Goal: Understand process/instructions

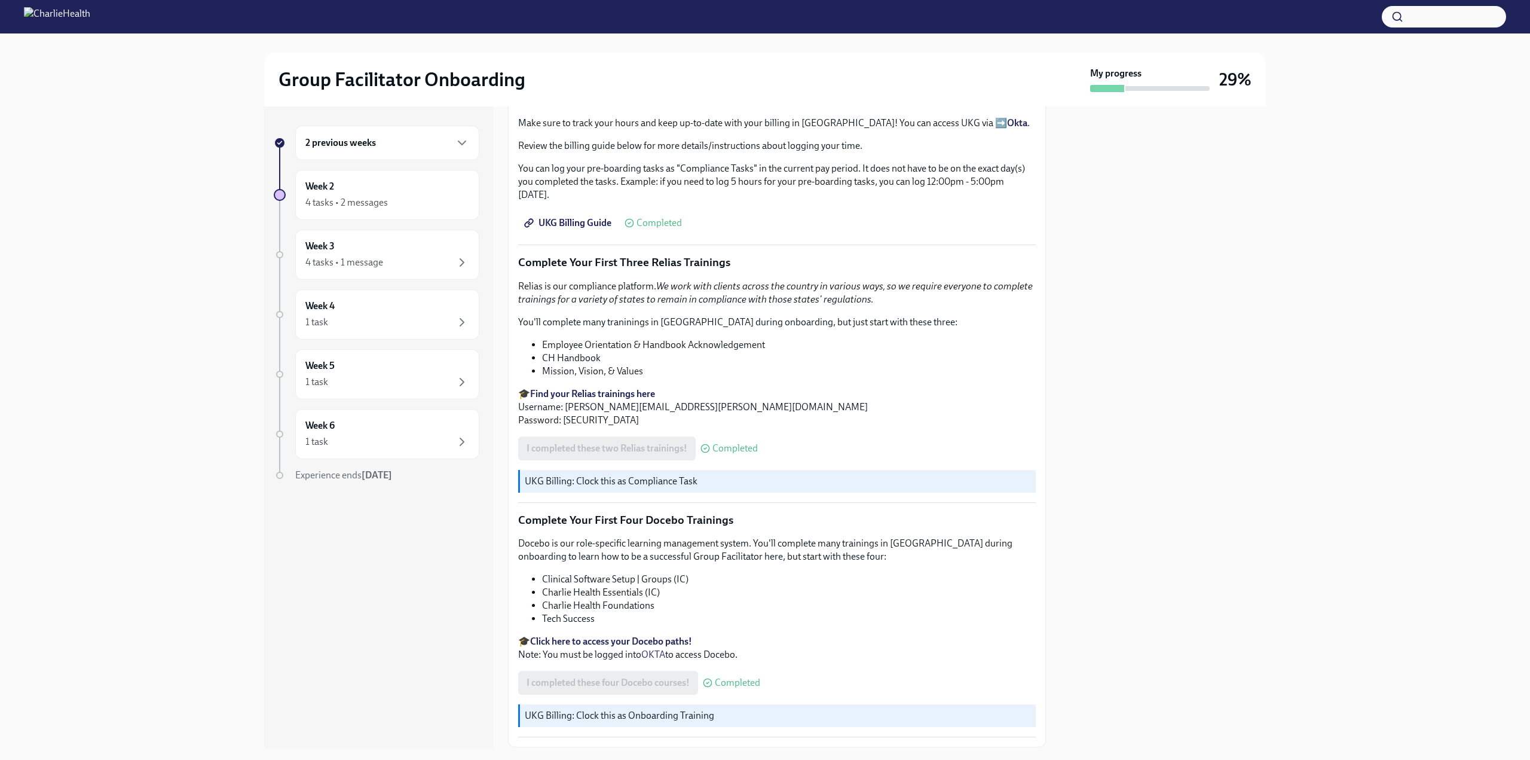
scroll to position [1391, 0]
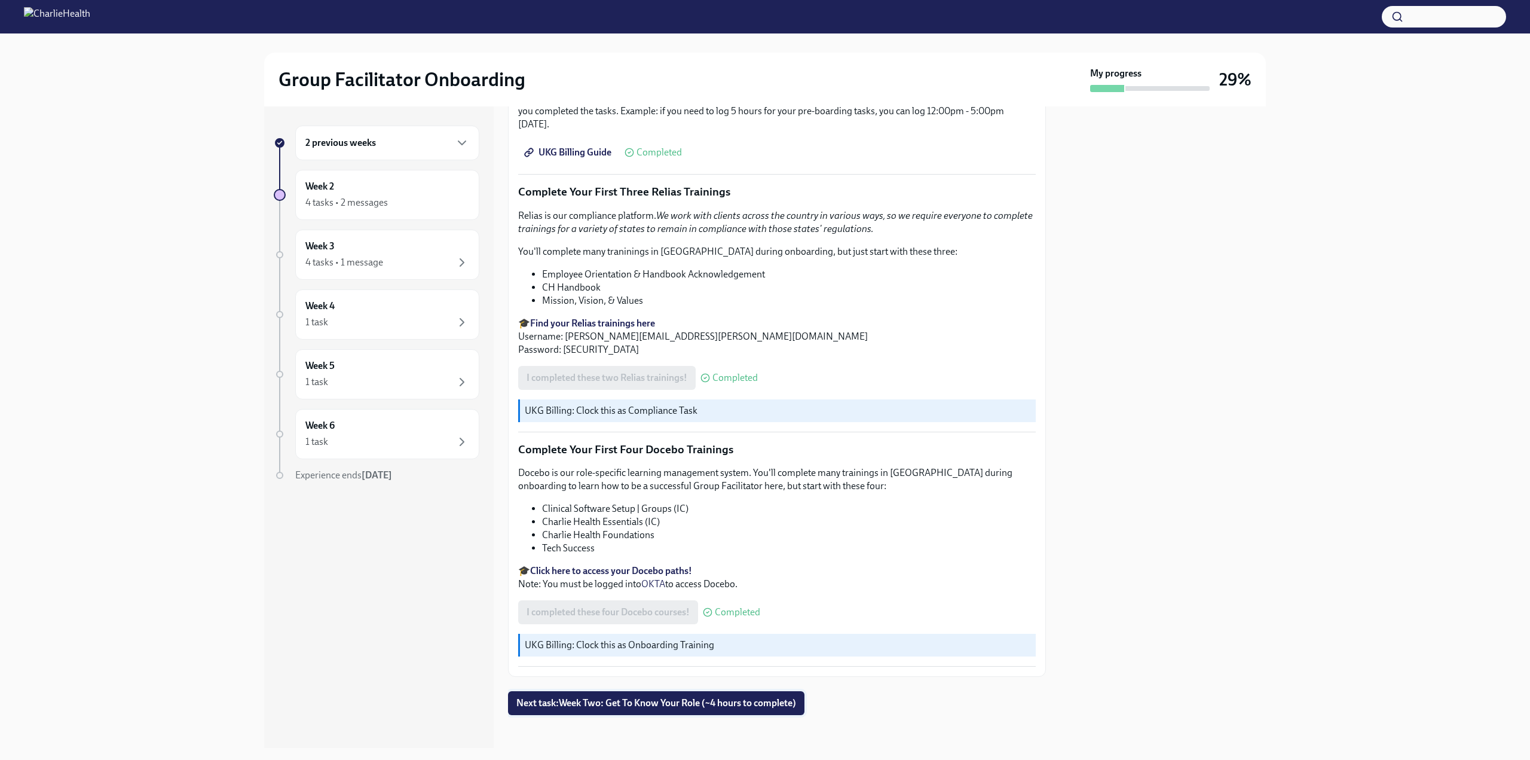
click at [581, 700] on span "Next task : Week Two: Get To Know Your Role (~4 hours to complete)" at bounding box center [657, 703] width 280 height 12
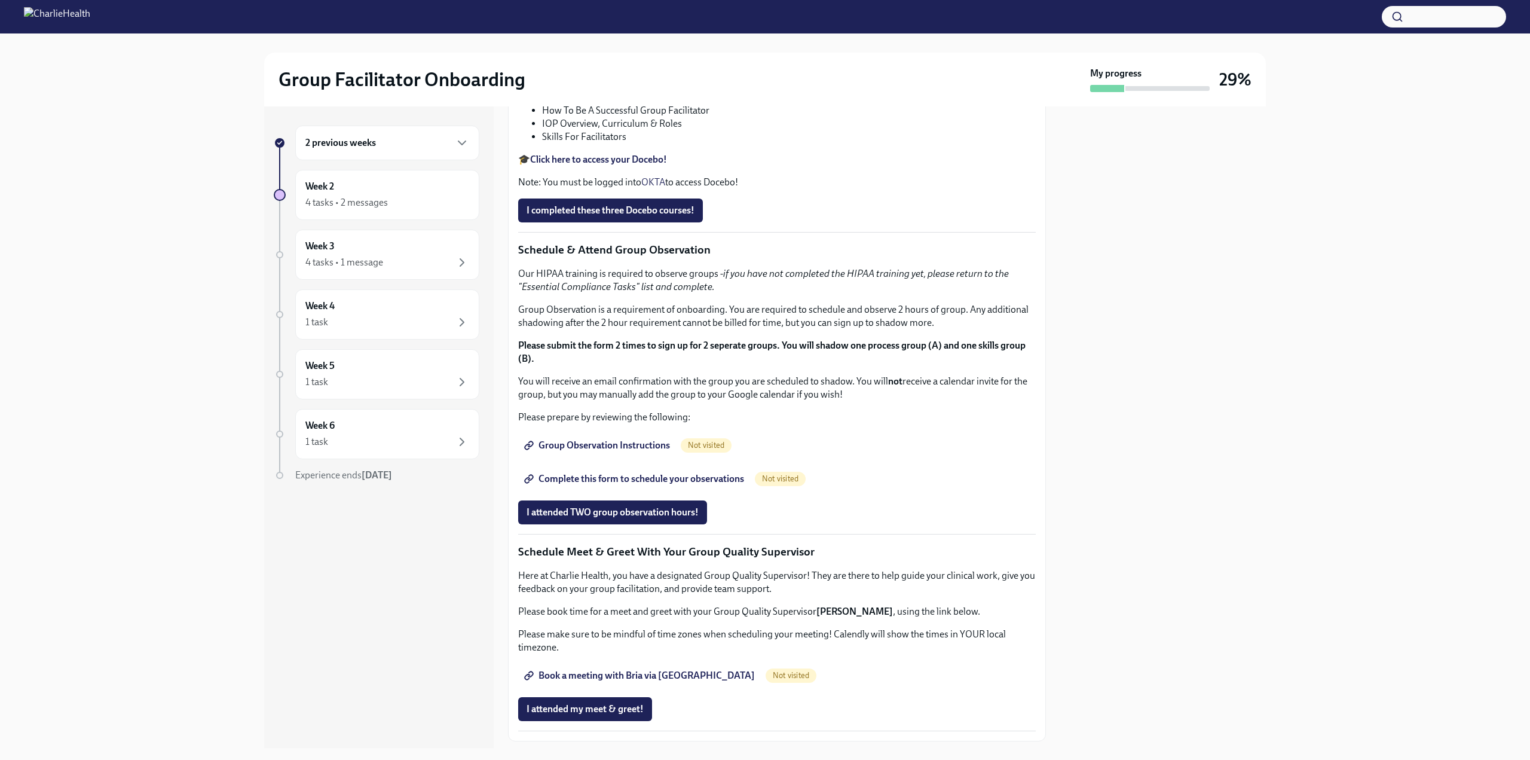
scroll to position [413, 0]
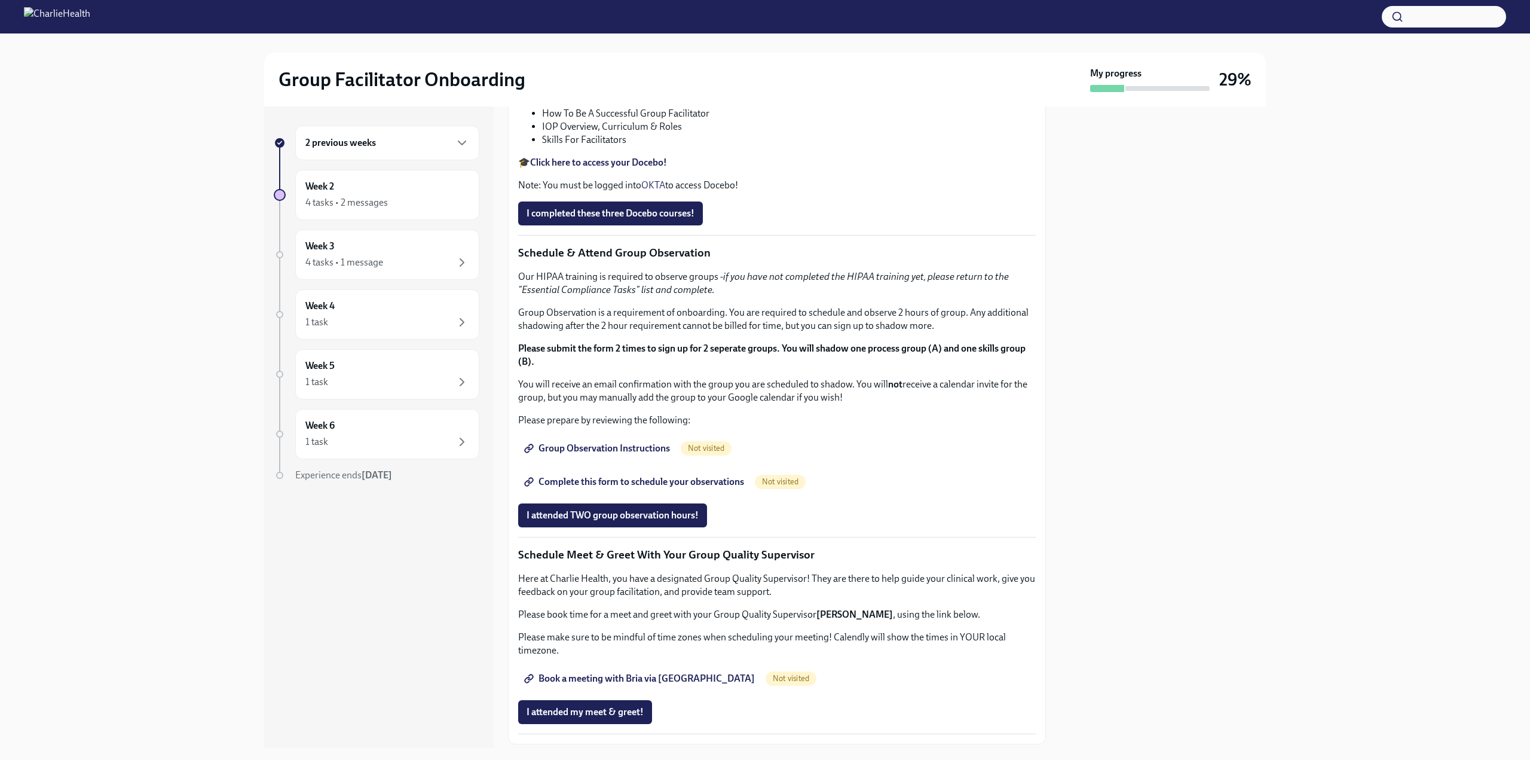
drag, startPoint x: 872, startPoint y: 400, endPoint x: 928, endPoint y: 395, distance: 56.4
click at [928, 40] on p "Feel free to schedule an optional Meet & Greet with your Clinical Onboarding Sp…" at bounding box center [777, 27] width 518 height 26
copy p "[PERSON_NAME]"
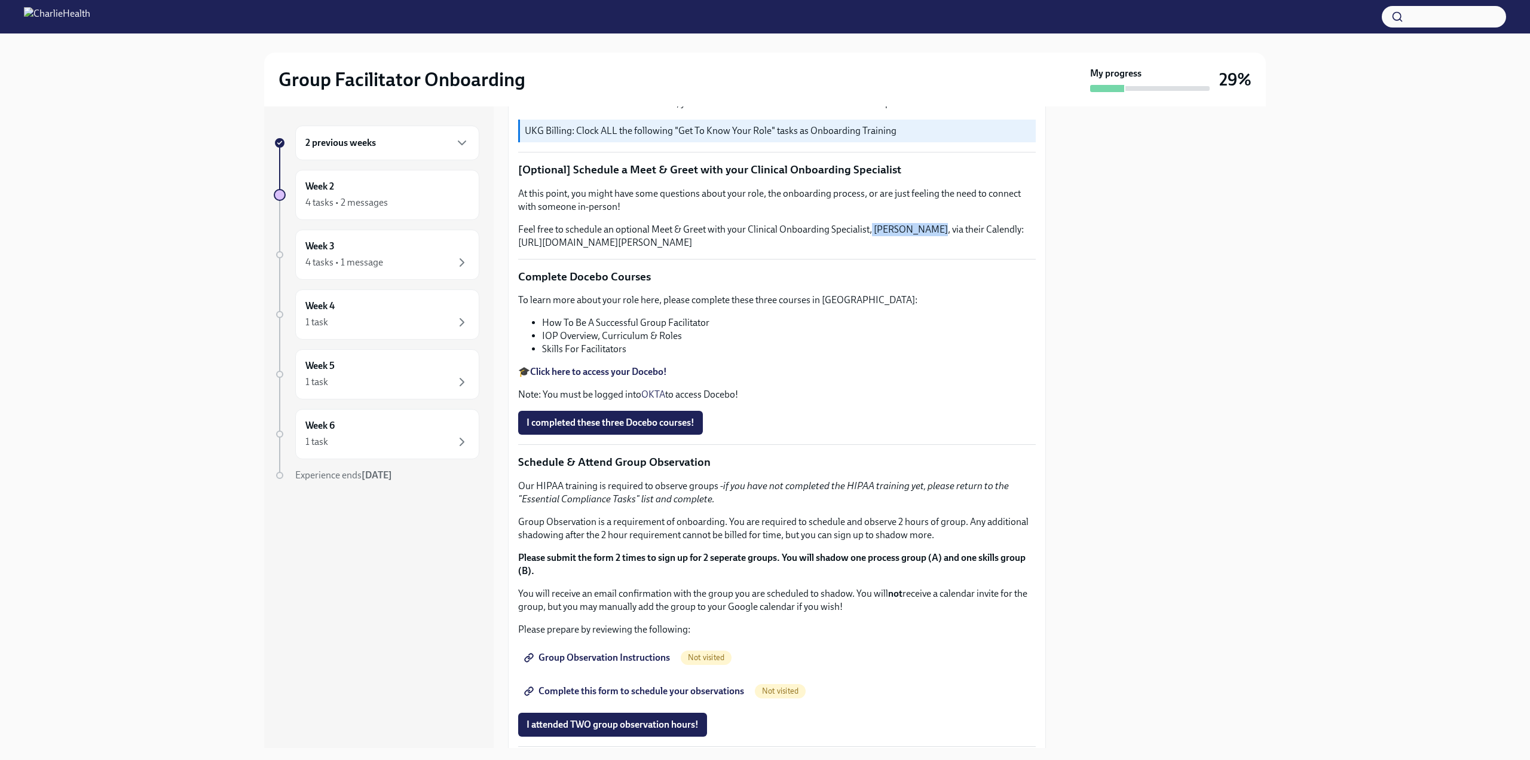
scroll to position [0, 0]
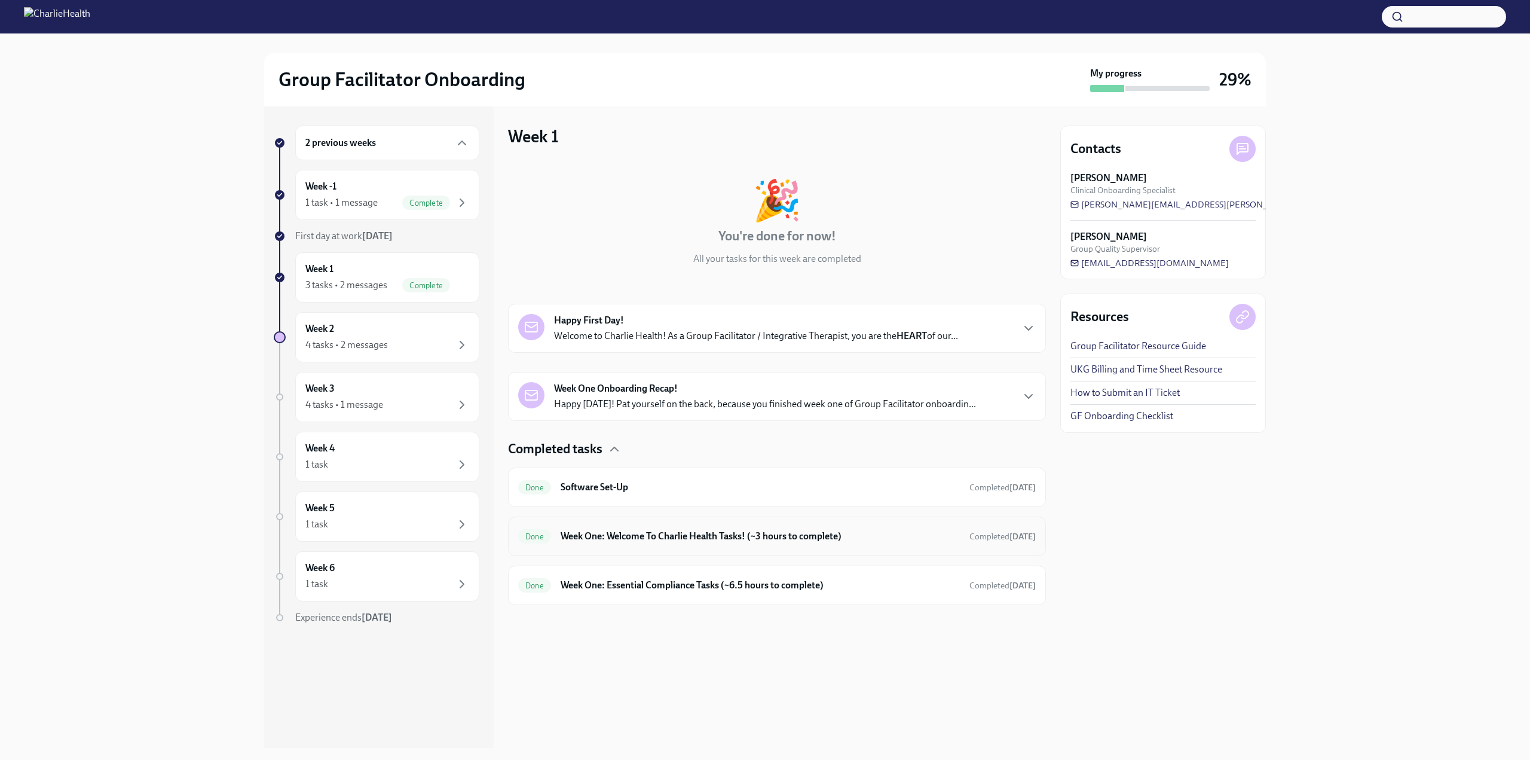
click at [714, 530] on h6 "Week One: Welcome To Charlie Health Tasks! (~3 hours to complete)" at bounding box center [760, 536] width 399 height 13
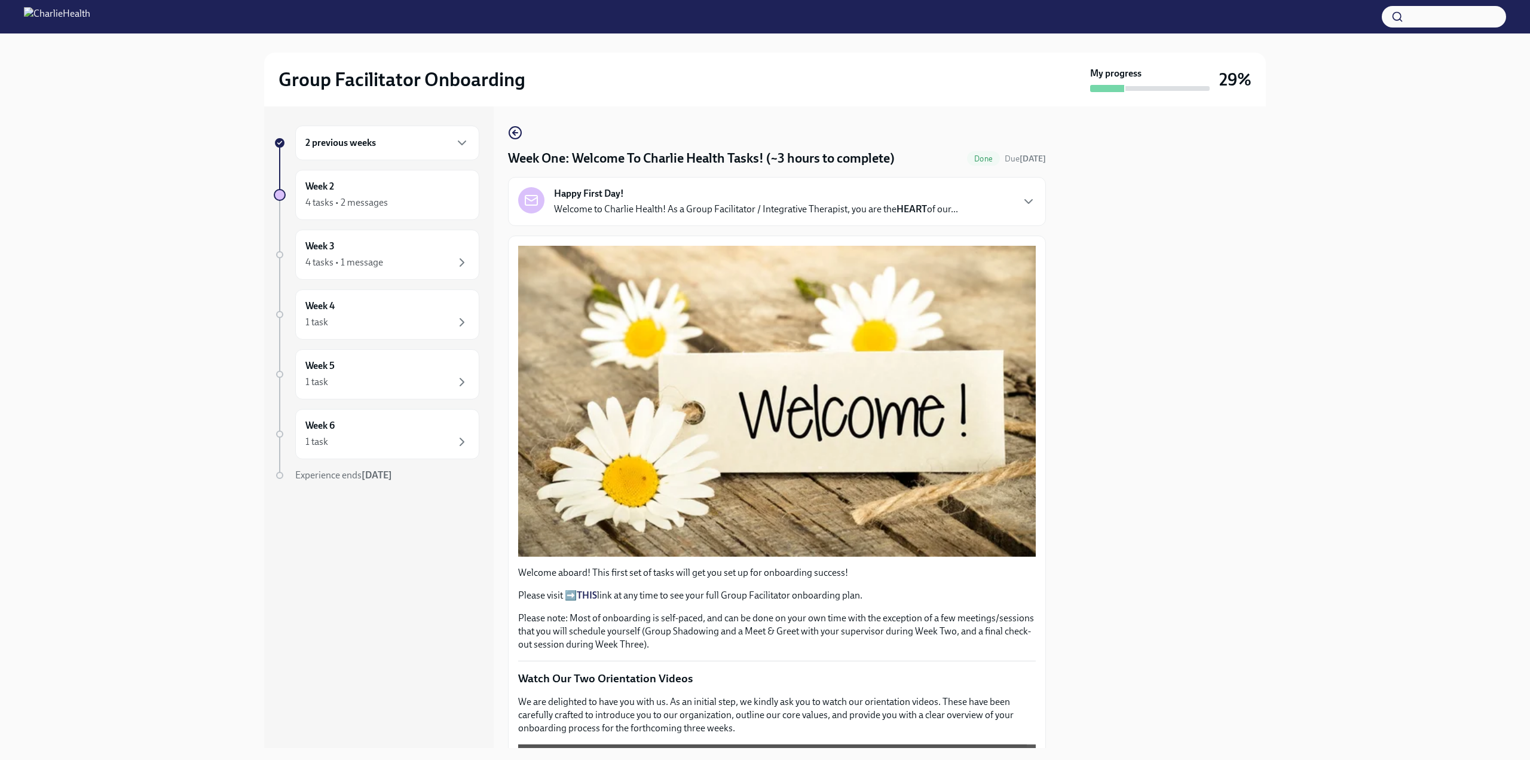
click at [601, 594] on p "Please visit ➡️ THIS link at any time to see your full Group Facilitator onboar…" at bounding box center [777, 595] width 518 height 13
click at [591, 591] on strong "THIS" at bounding box center [587, 594] width 20 height 11
